Goal: Task Accomplishment & Management: Manage account settings

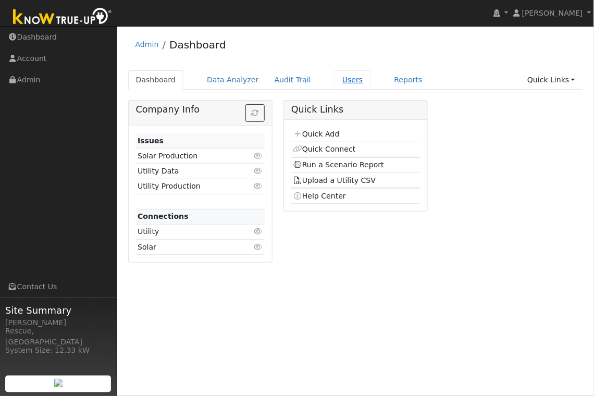
click at [339, 73] on link "Users" at bounding box center [352, 79] width 36 height 19
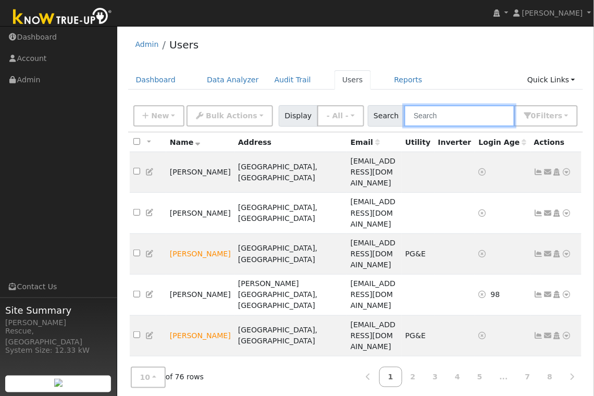
click at [454, 114] on input "text" at bounding box center [459, 115] width 110 height 21
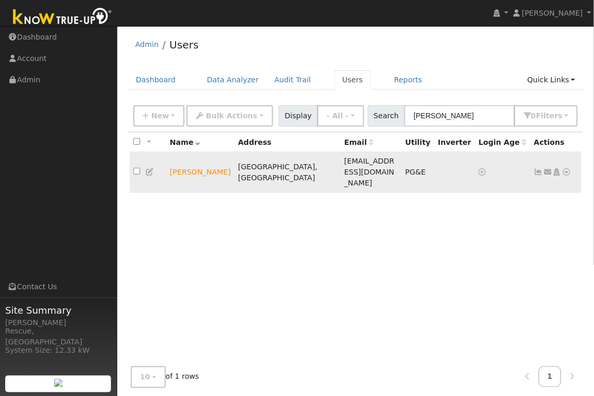
click at [546, 168] on icon at bounding box center [547, 171] width 9 height 7
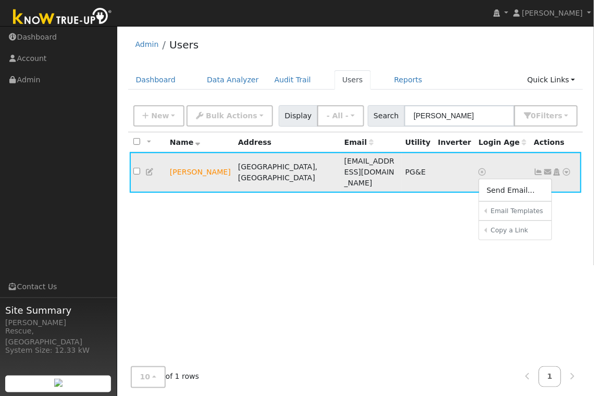
click at [537, 168] on icon at bounding box center [538, 171] width 9 height 7
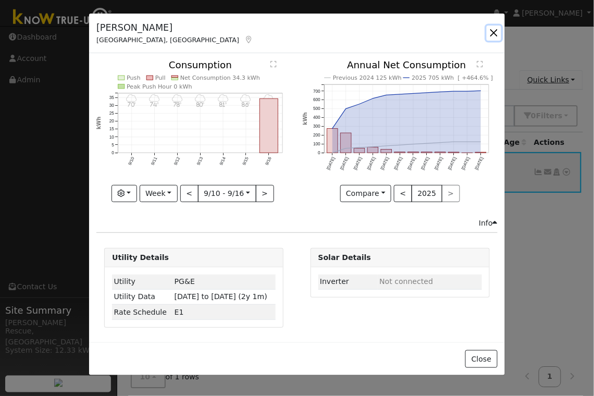
drag, startPoint x: 495, startPoint y: 35, endPoint x: 526, endPoint y: 75, distance: 50.9
click at [495, 35] on button "button" at bounding box center [494, 33] width 15 height 15
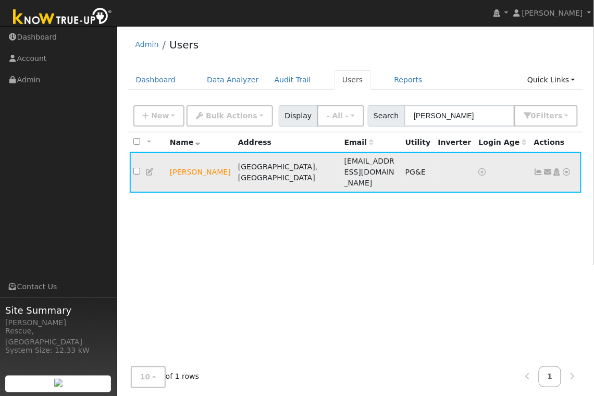
click at [567, 168] on icon at bounding box center [566, 171] width 9 height 7
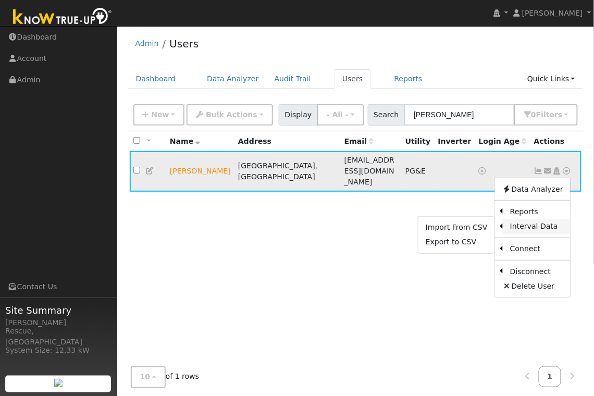
scroll to position [2, 0]
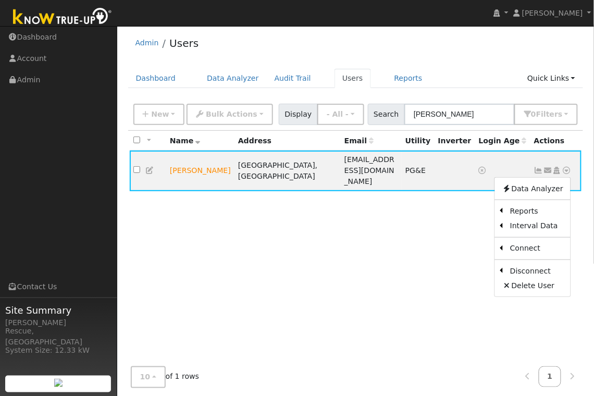
drag, startPoint x: 226, startPoint y: 234, endPoint x: 235, endPoint y: 202, distance: 33.6
click at [225, 233] on div "All None All on page None on page Name Address Email Utility Inverter Login Age…" at bounding box center [355, 250] width 455 height 238
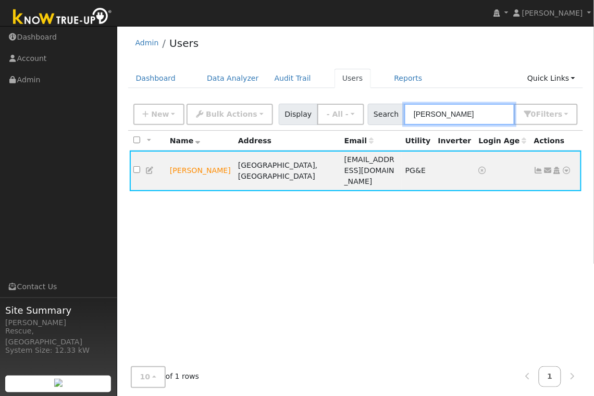
drag, startPoint x: 439, startPoint y: 117, endPoint x: 395, endPoint y: 113, distance: 43.9
click at [395, 114] on div "Search [PERSON_NAME] 0 Filter s My accounts Role Show - All - Show Leads Admin …" at bounding box center [473, 114] width 210 height 21
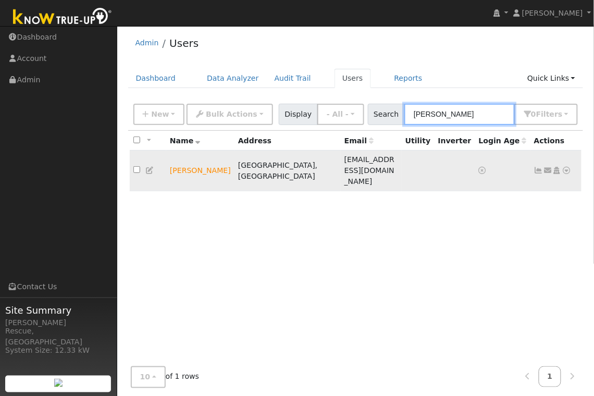
scroll to position [0, 0]
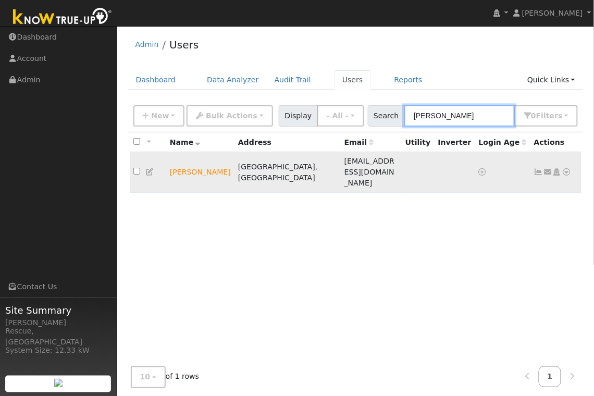
type input "[PERSON_NAME]"
click at [152, 168] on icon at bounding box center [149, 171] width 9 height 7
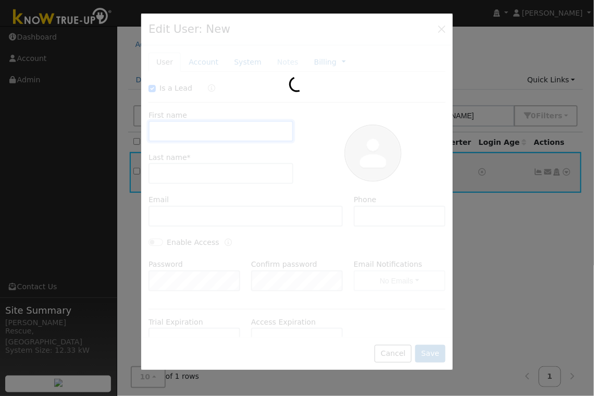
checkbox input "true"
type input "[PERSON_NAME]"
type input "[EMAIL_ADDRESS][DOMAIN_NAME]"
type input "5309198531"
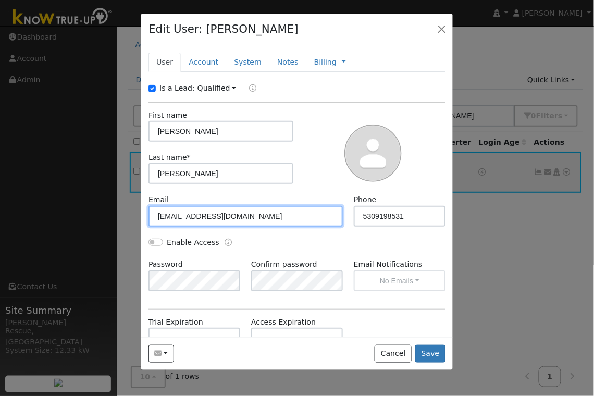
drag, startPoint x: 177, startPoint y: 215, endPoint x: 225, endPoint y: 238, distance: 52.7
click at [179, 216] on input "[EMAIL_ADDRESS][DOMAIN_NAME]" at bounding box center [245, 216] width 194 height 21
type input "[EMAIL_ADDRESS][DOMAIN_NAME]"
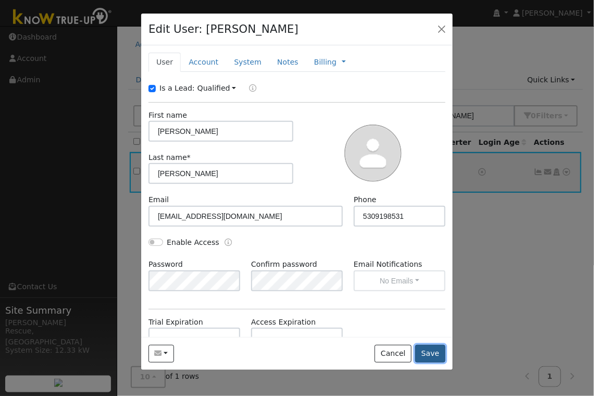
click at [436, 353] on button "Save" at bounding box center [430, 354] width 30 height 18
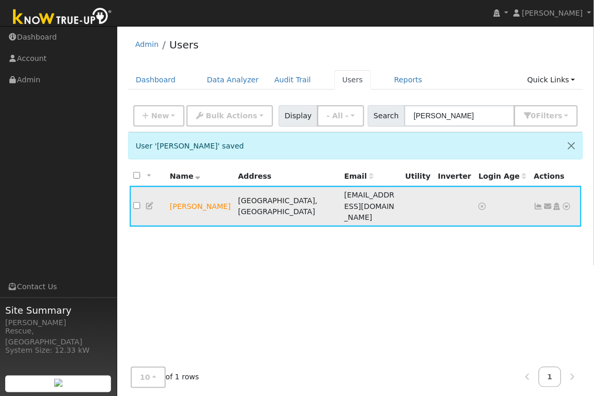
click at [546, 203] on icon at bounding box center [547, 206] width 9 height 7
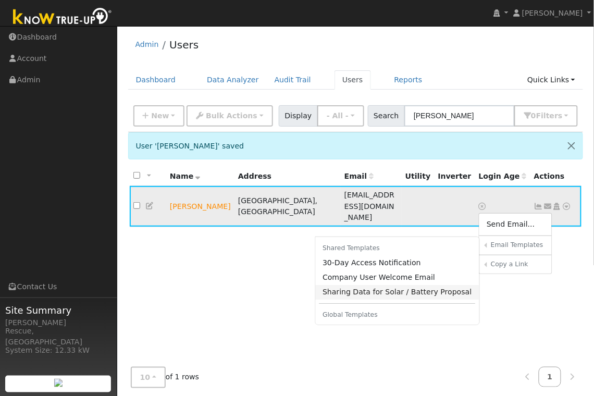
click at [406, 285] on link "Sharing Data for Solar / Battery Proposal" at bounding box center [398, 292] width 164 height 15
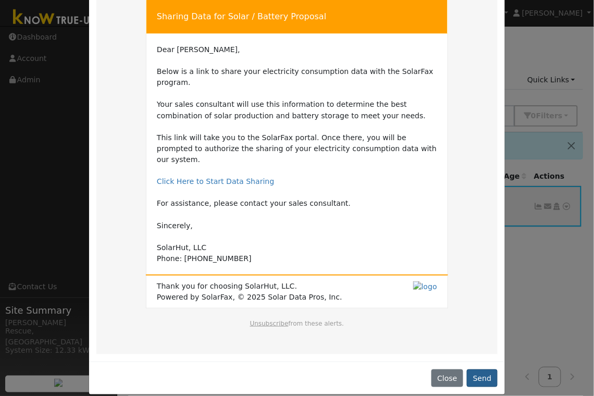
scroll to position [59, 0]
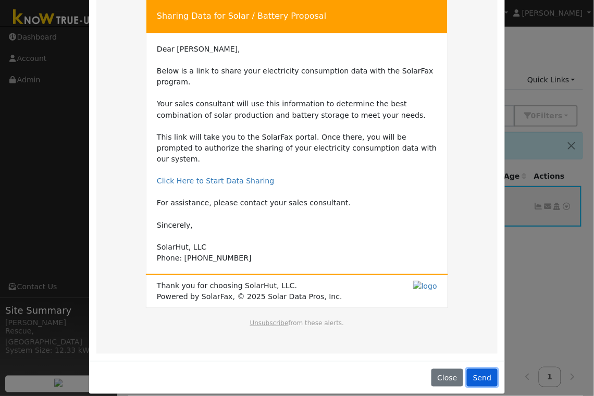
click at [482, 369] on button "Send" at bounding box center [482, 378] width 31 height 18
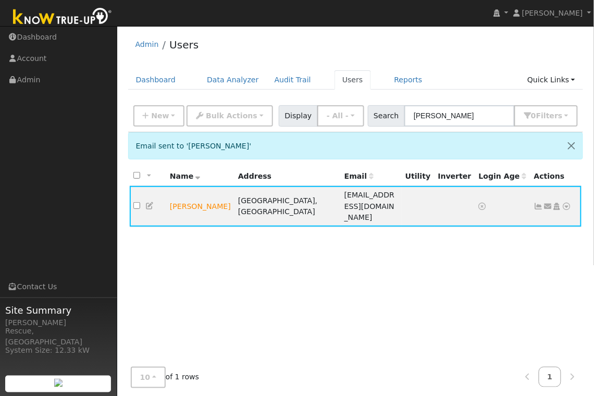
click at [500, 370] on div "10 10 25 50 100 of 1 rows 1" at bounding box center [355, 377] width 455 height 37
